Goal: Find contact information: Find contact information

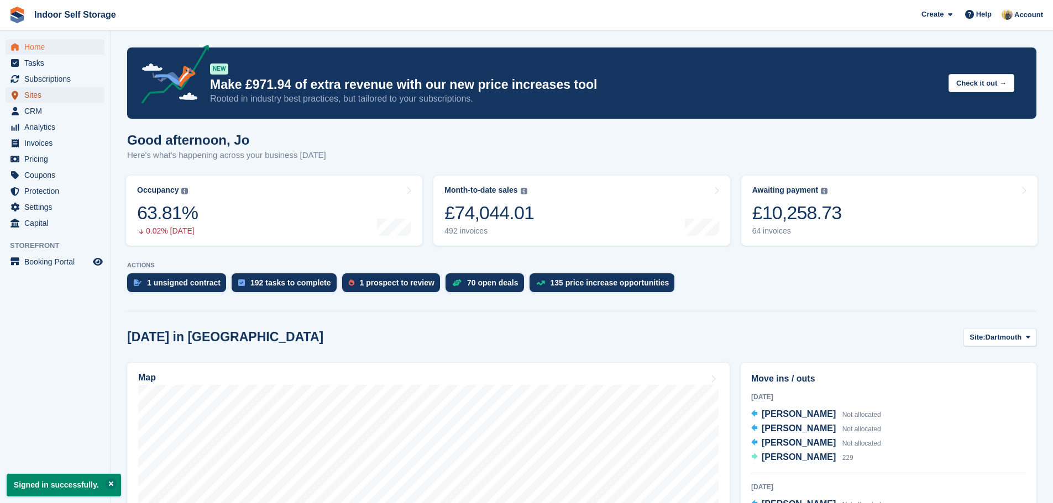
click at [39, 97] on span "Sites" at bounding box center [57, 94] width 66 height 15
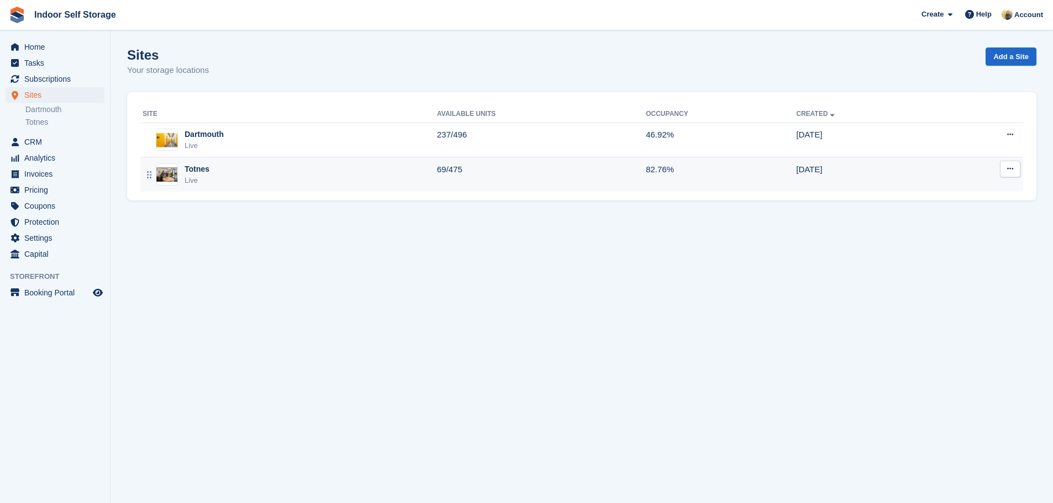
click at [239, 179] on div "Totnes Live" at bounding box center [290, 175] width 295 height 23
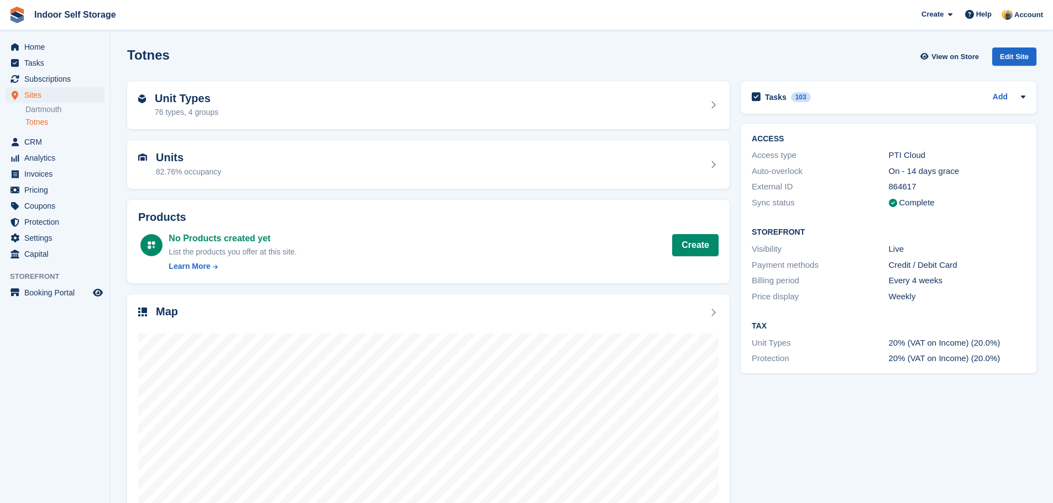
click at [48, 143] on span "CRM" at bounding box center [57, 141] width 66 height 15
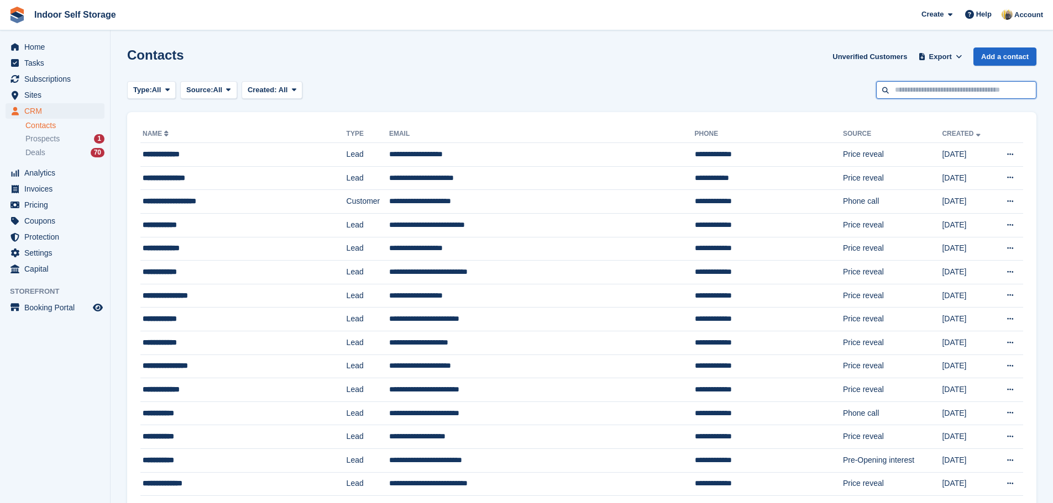
click at [944, 93] on input "text" at bounding box center [956, 90] width 160 height 18
type input "****"
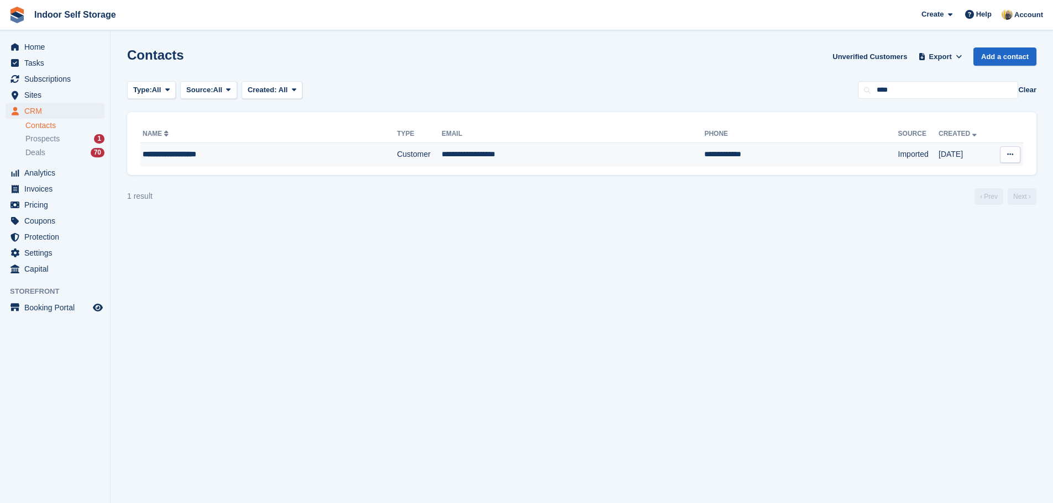
click at [397, 156] on td "Customer" at bounding box center [419, 154] width 45 height 23
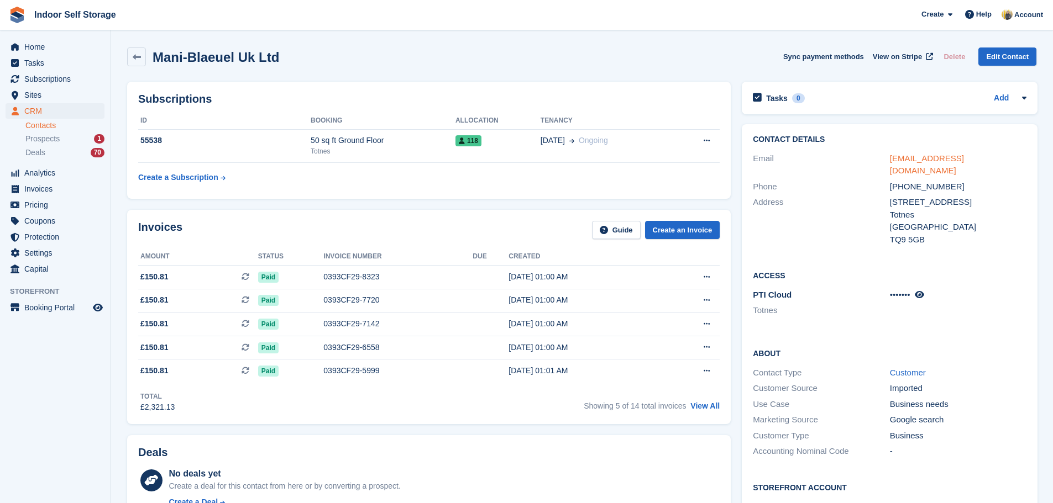
click at [934, 159] on link "mischa@mani.organic" at bounding box center [927, 165] width 74 height 22
drag, startPoint x: 975, startPoint y: 156, endPoint x: 876, endPoint y: 159, distance: 98.9
click at [876, 159] on div "Email mischa@mani.organic" at bounding box center [890, 165] width 274 height 28
copy div "mischa@mani.organic"
